Goal: Browse casually

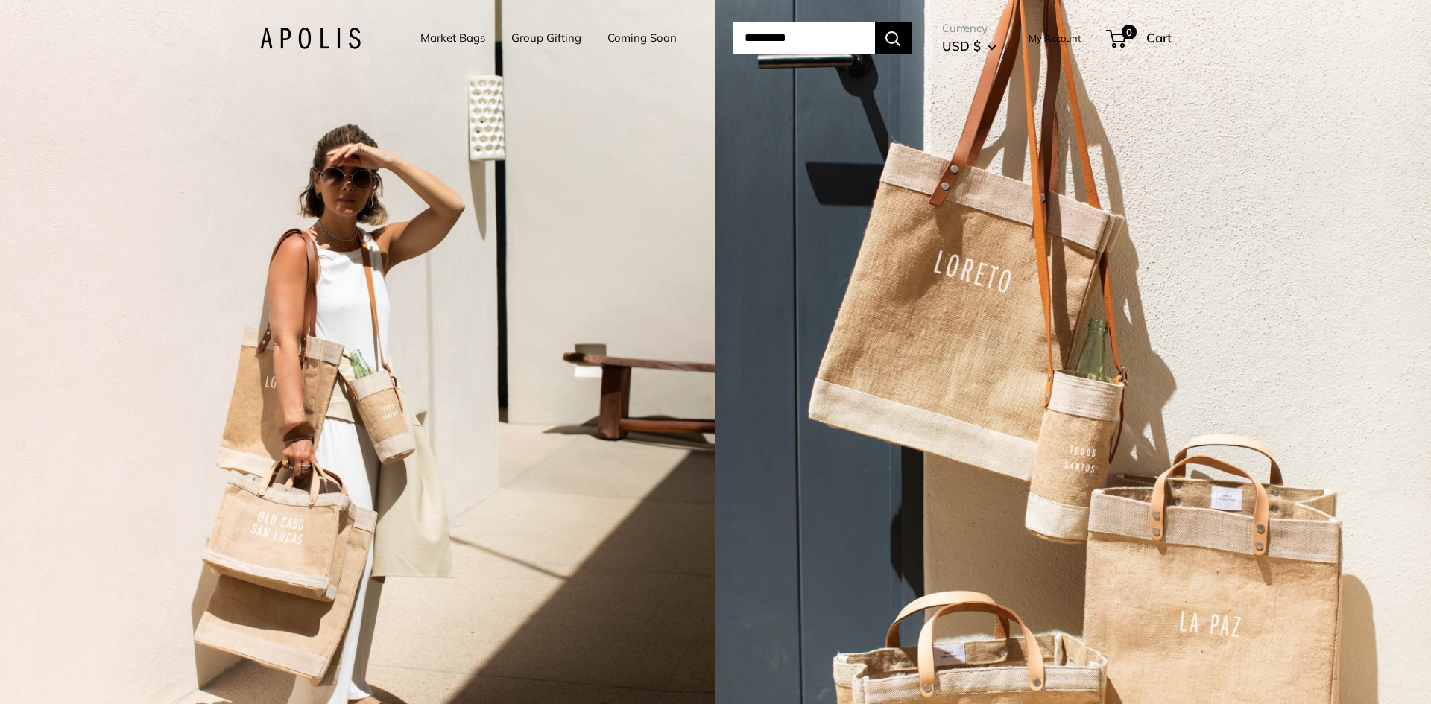
click at [0, 411] on div "2 / 3" at bounding box center [357, 352] width 715 height 704
